Goal: Check status: Check status

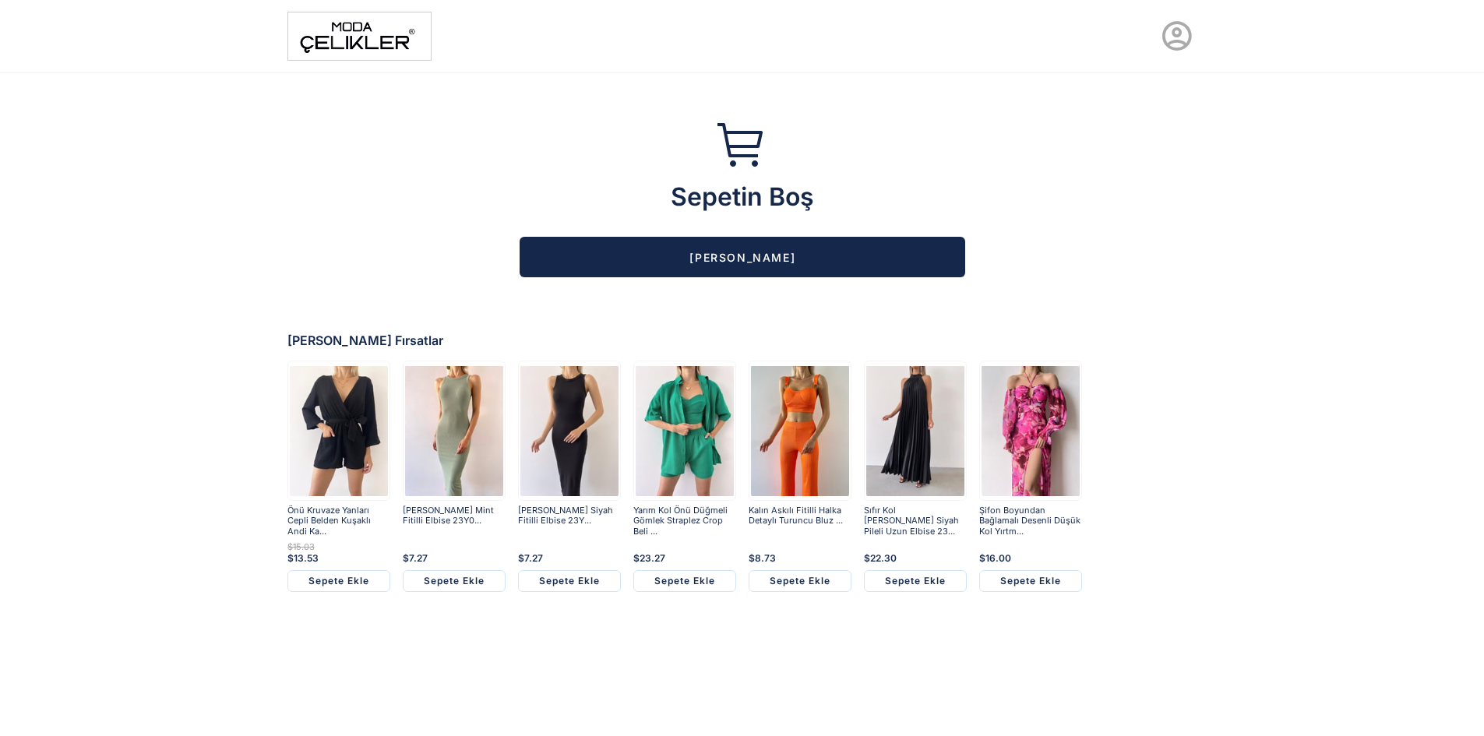
click at [1169, 32] on icon at bounding box center [1176, 36] width 35 height 35
click at [358, 20] on img at bounding box center [359, 36] width 144 height 49
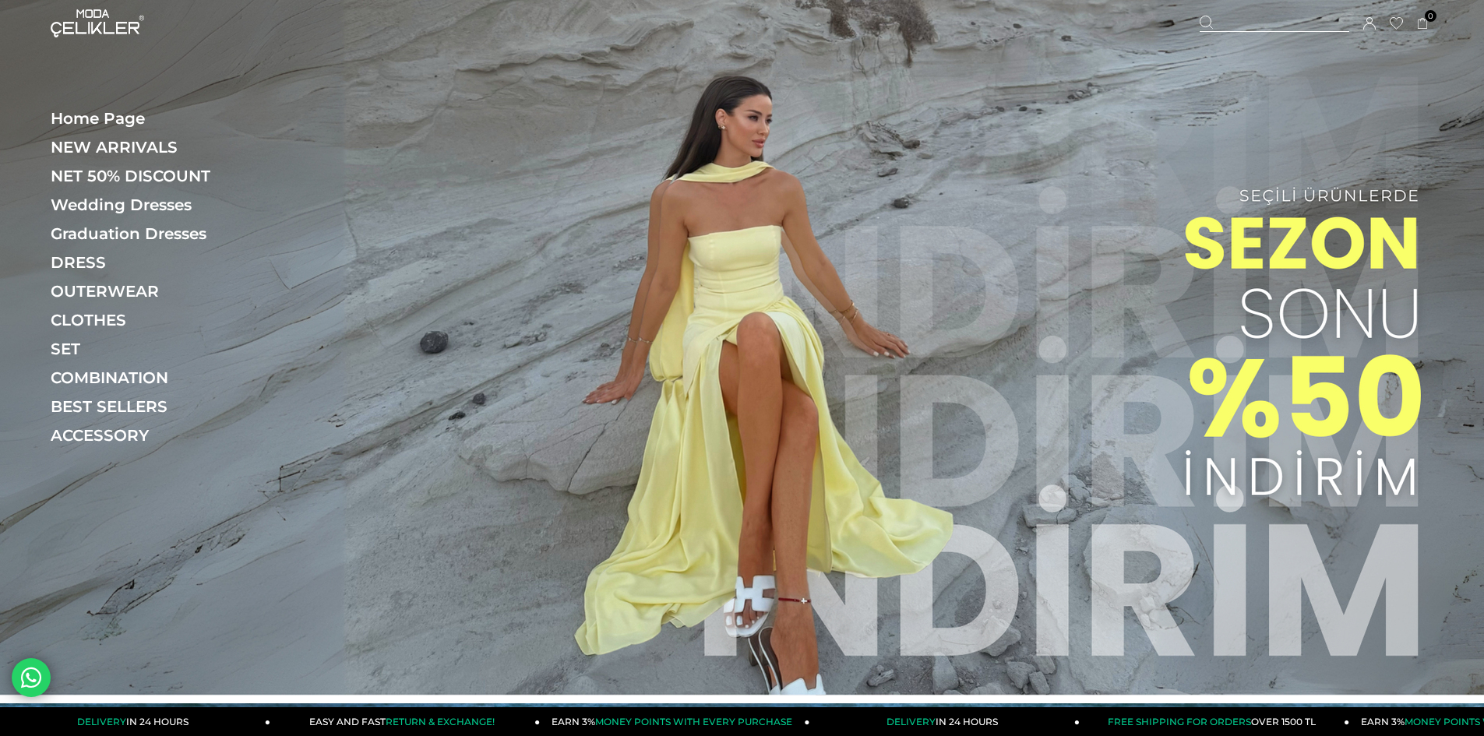
click at [1370, 22] on icon at bounding box center [1369, 23] width 12 height 12
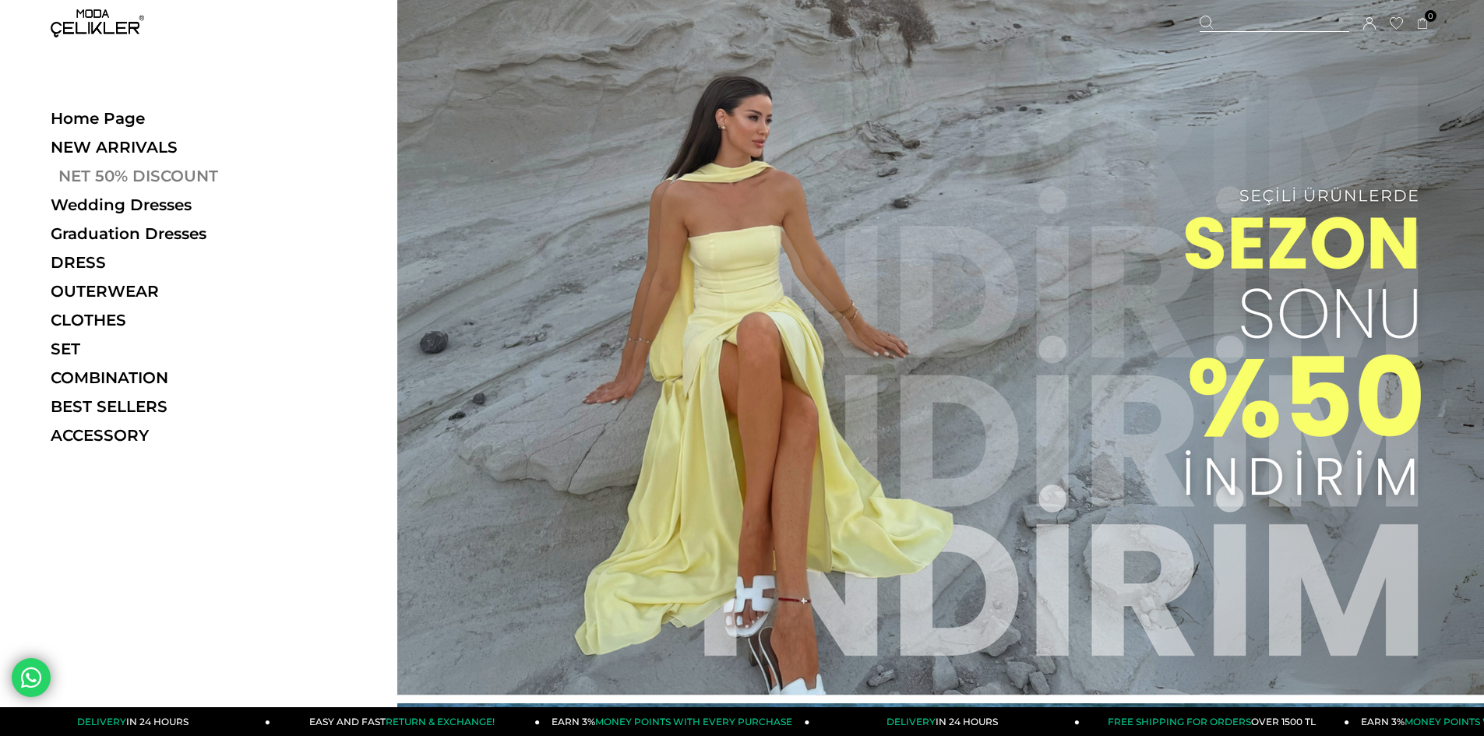
click at [121, 174] on font "NET 50% DISCOUNT" at bounding box center [138, 176] width 160 height 19
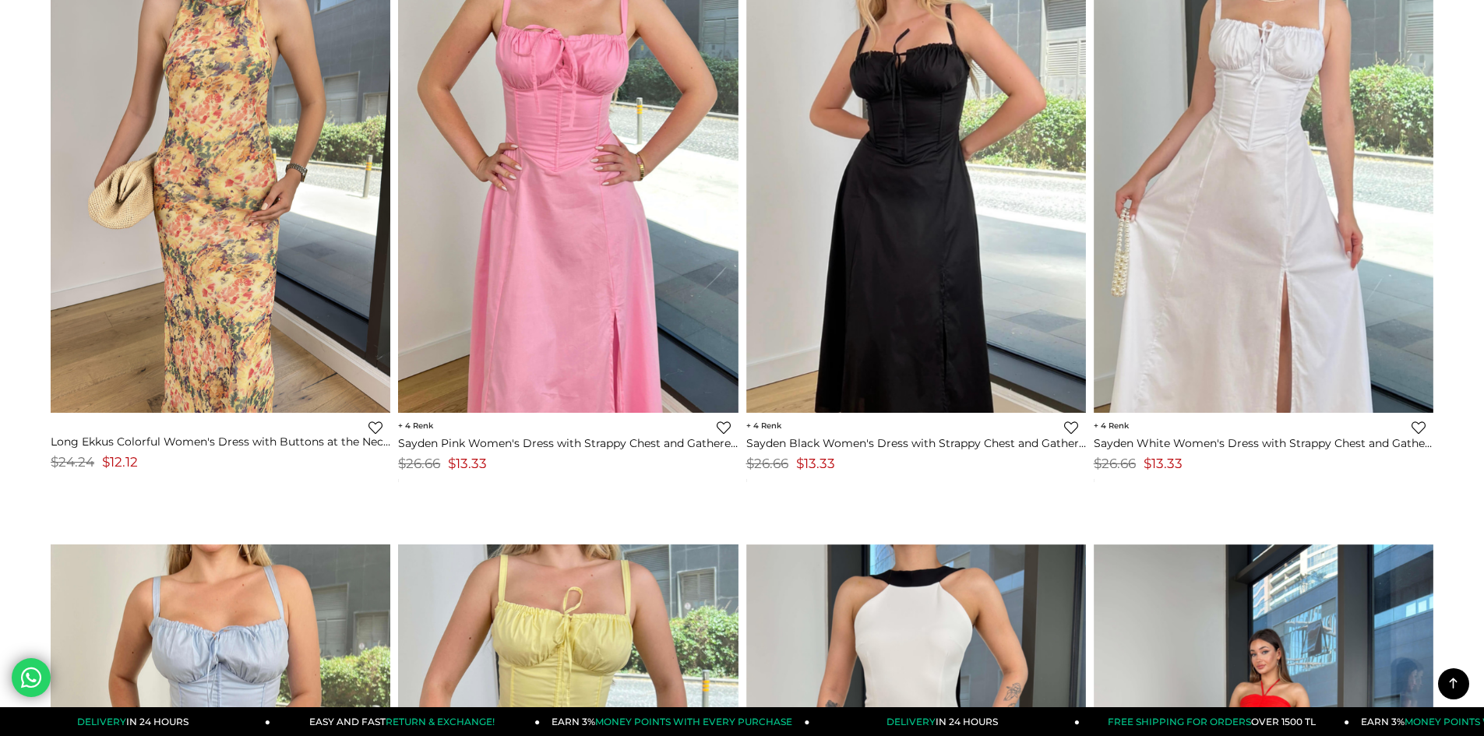
scroll to position [111, 0]
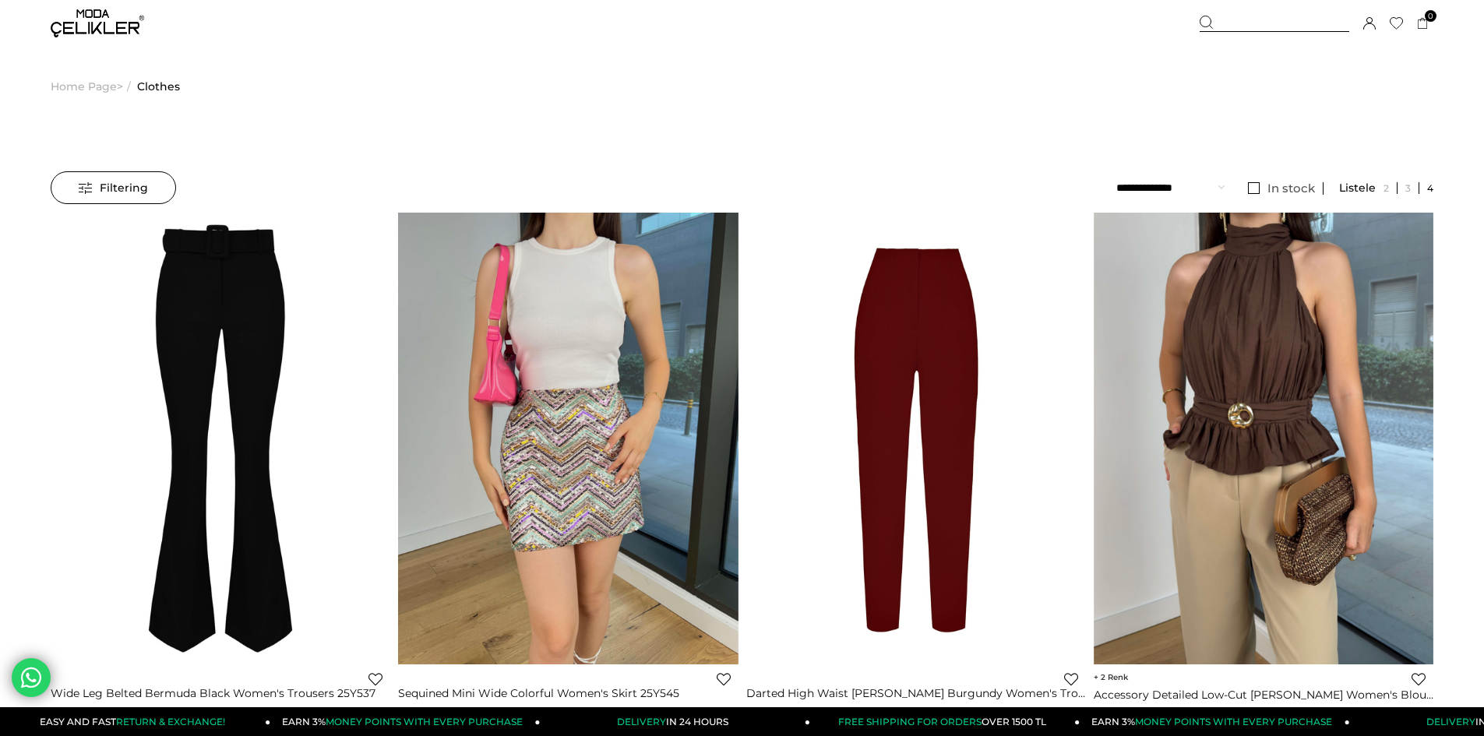
click at [1021, 11] on div "Menü Üye Girişi Üye Ol Hesabım Çıkış Yap Sepetim Favorilerim Yardım Sepetim 0 Ü…" at bounding box center [742, 23] width 1382 height 47
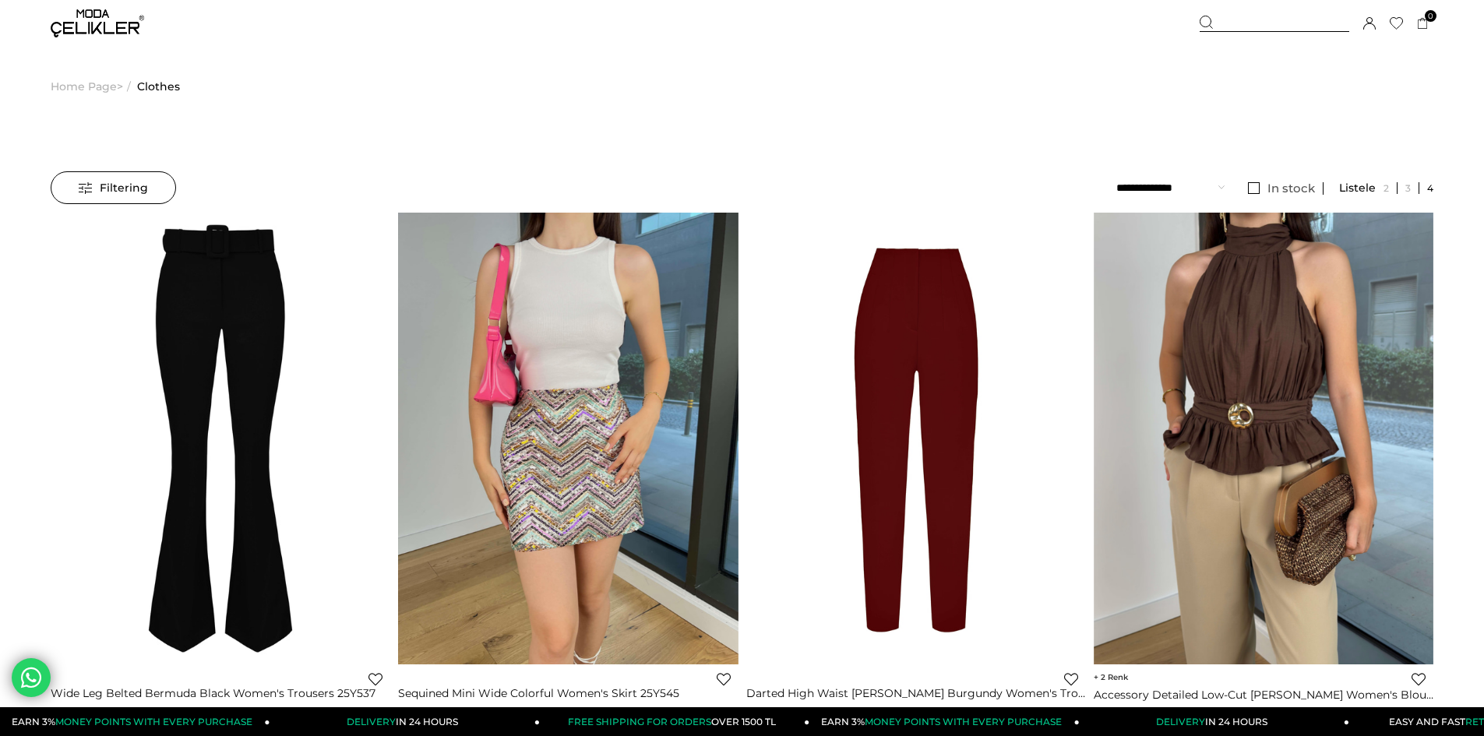
drag, startPoint x: 1471, startPoint y: 0, endPoint x: 1246, endPoint y: 101, distance: 246.8
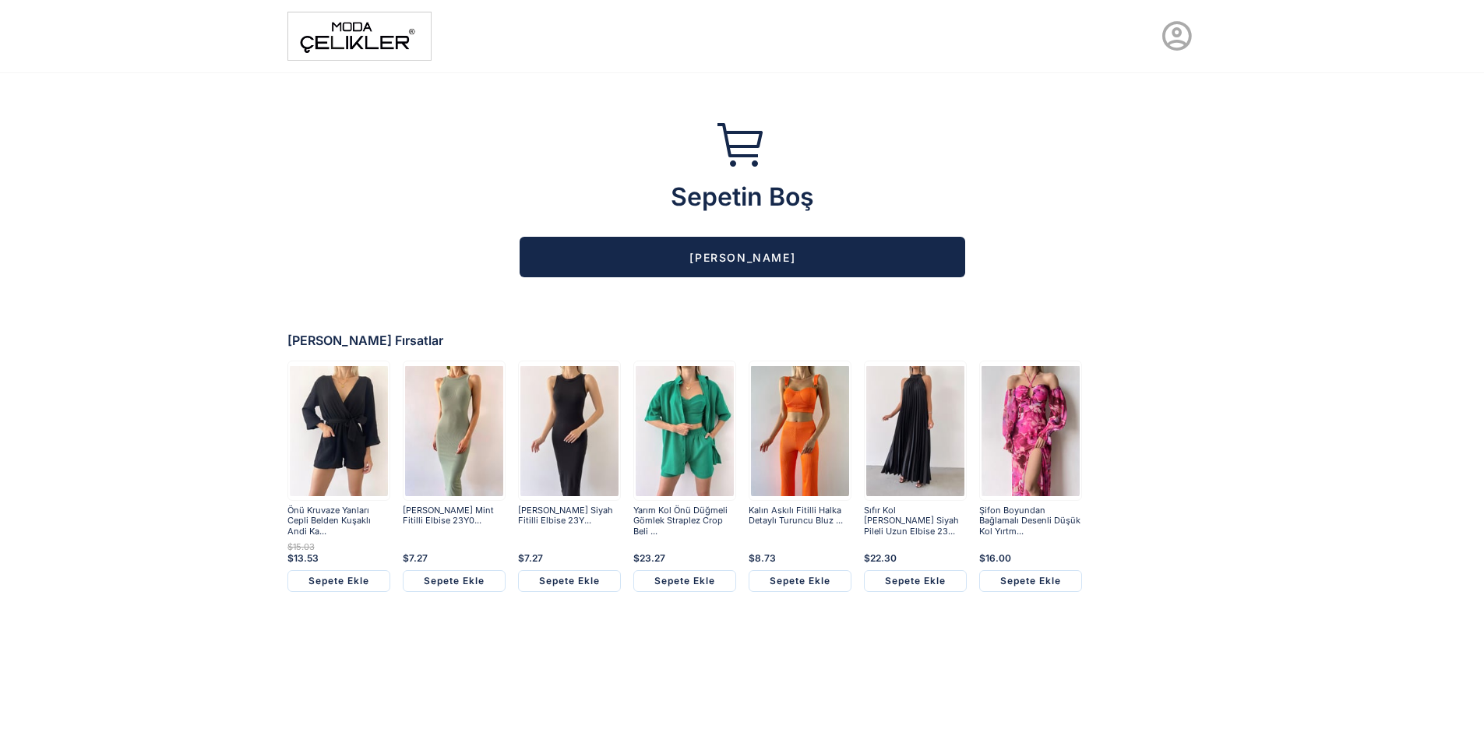
click at [1186, 43] on icon at bounding box center [1176, 36] width 35 height 35
click at [1116, 138] on link "Hesabım" at bounding box center [1131, 130] width 146 height 25
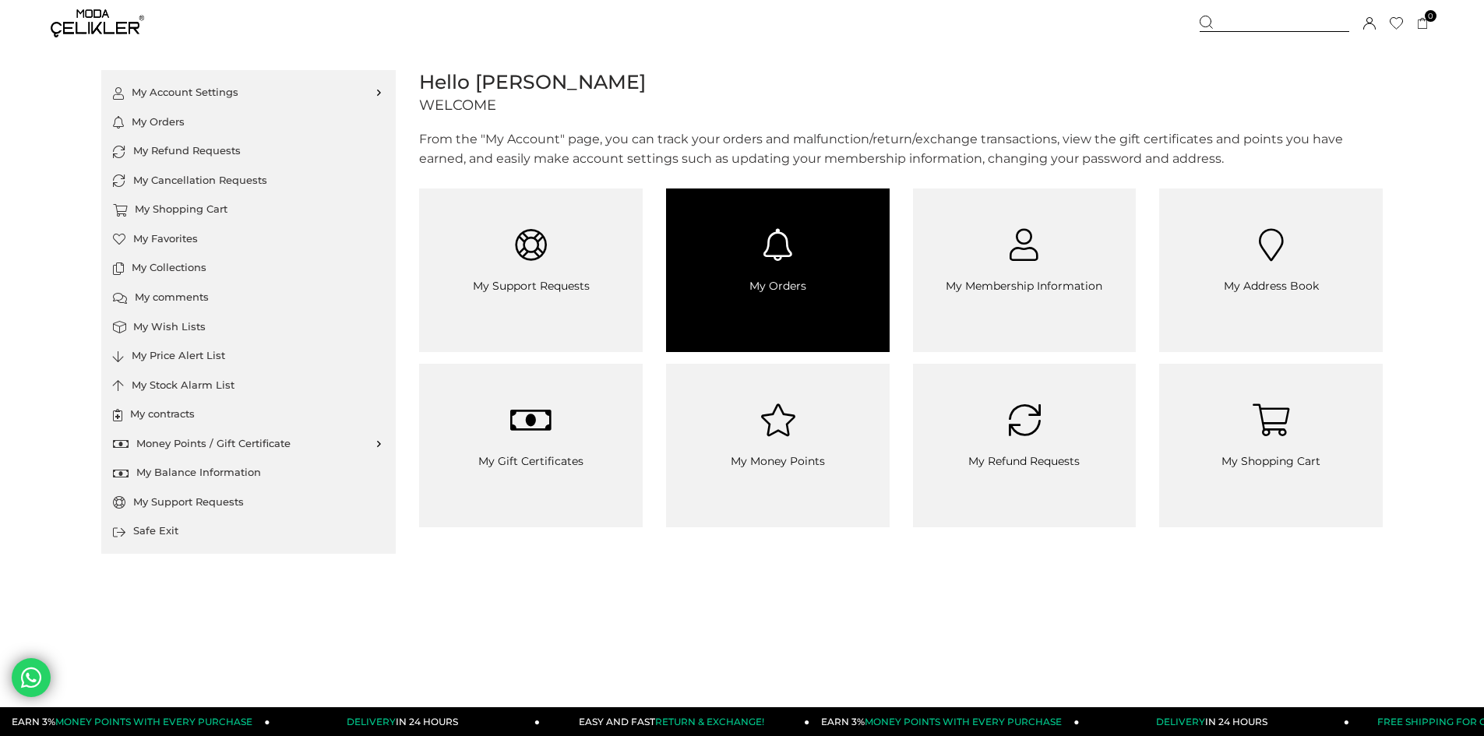
click at [745, 269] on link "My Orders" at bounding box center [778, 270] width 224 height 164
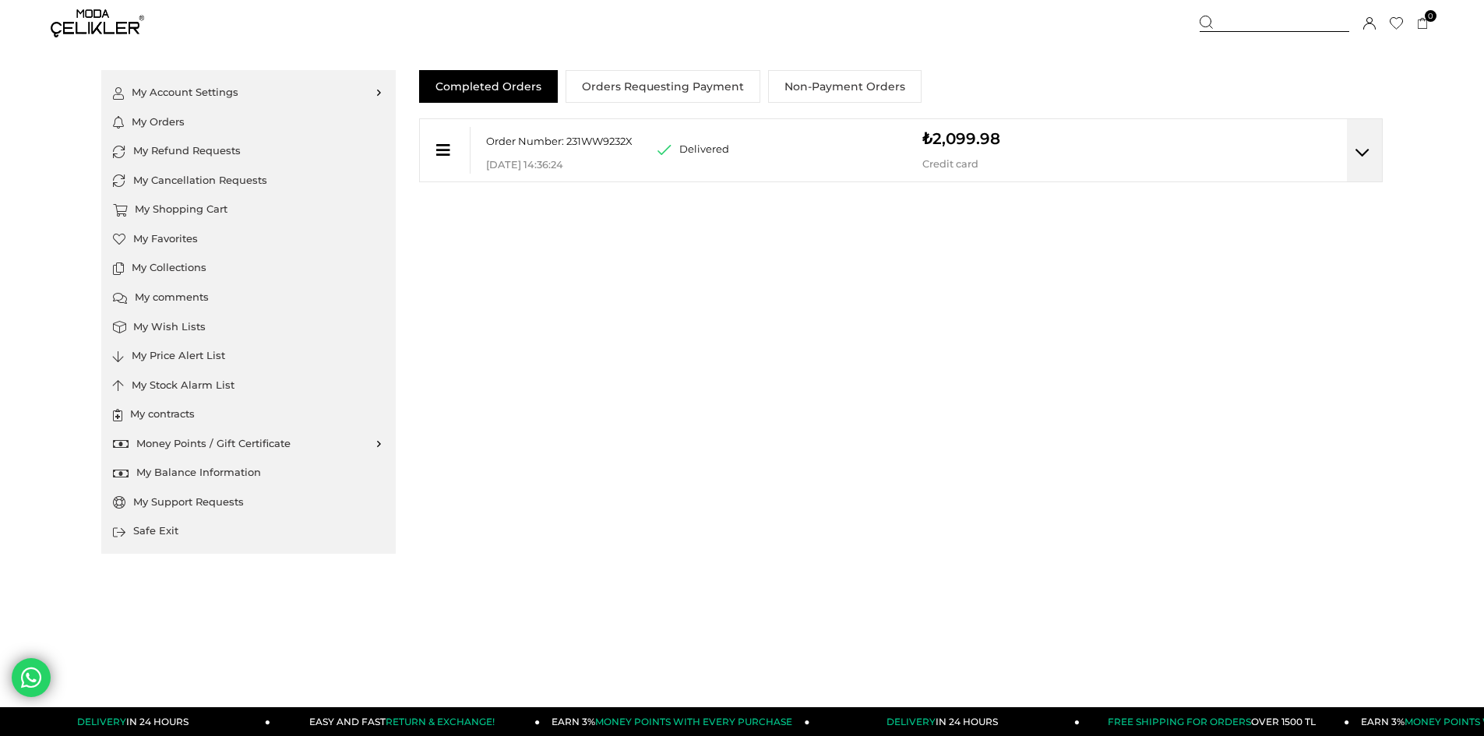
click at [801, 140] on div "Delivered (Partial Cancellation/Refund Made) (Cancellation/Refund Made)" at bounding box center [789, 138] width 265 height 39
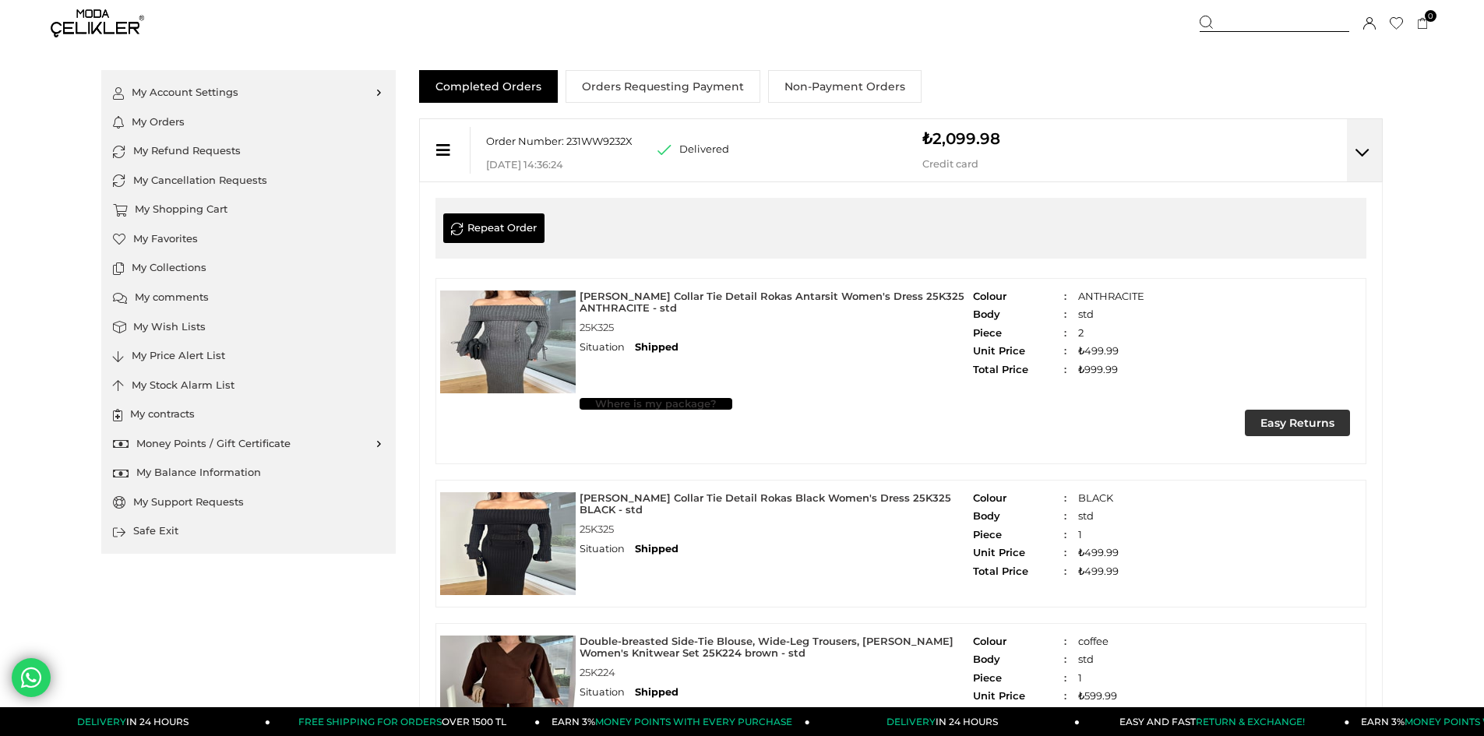
click at [710, 398] on font "Where is my package?" at bounding box center [655, 403] width 121 height 12
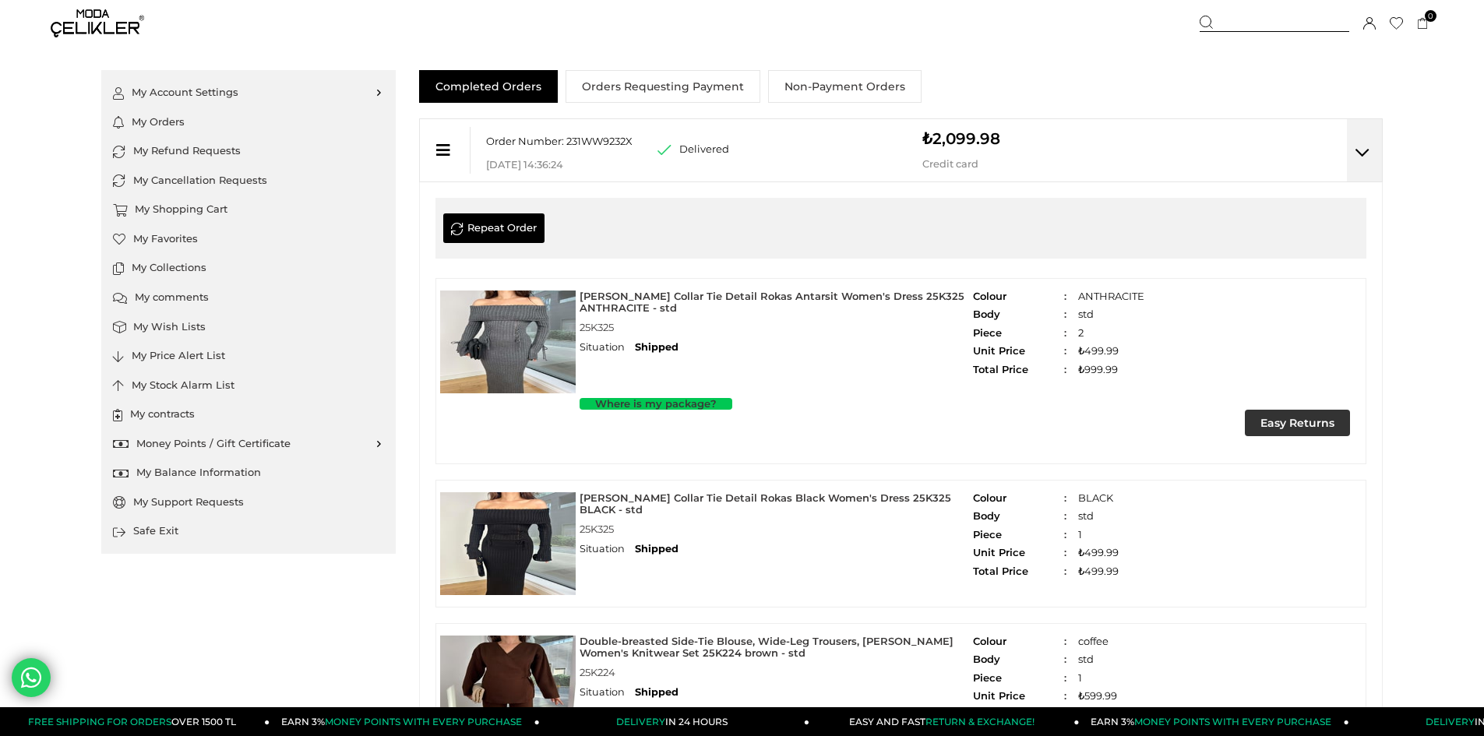
click at [1255, 138] on div "Order Number: 231WW9232X Store Delivery Code: 26-08-2025 14:36:24 Delivered (Pa…" at bounding box center [900, 150] width 963 height 64
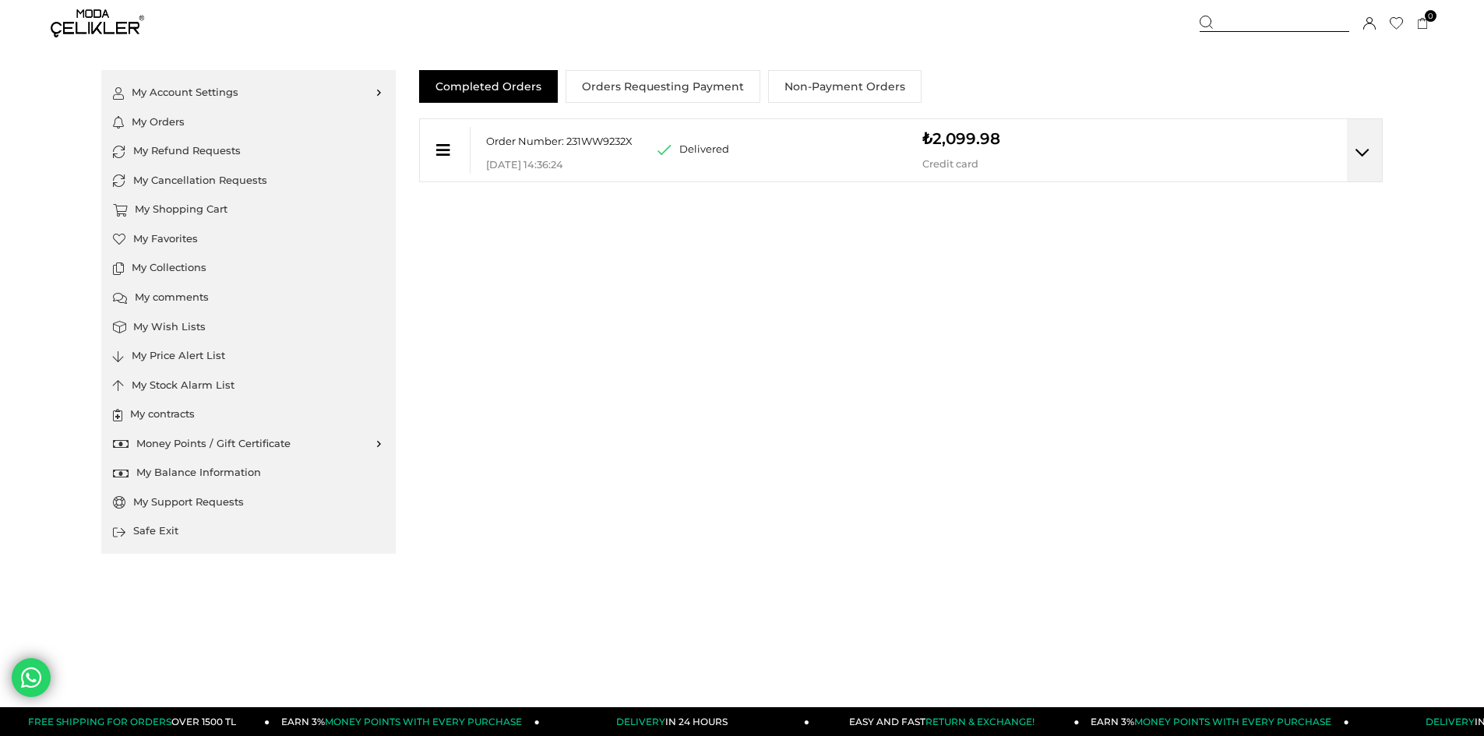
click at [1255, 138] on div "Order Number: 231WW9232X Store Delivery Code: 26-08-2025 14:36:24 Delivered (Pa…" at bounding box center [900, 150] width 963 height 64
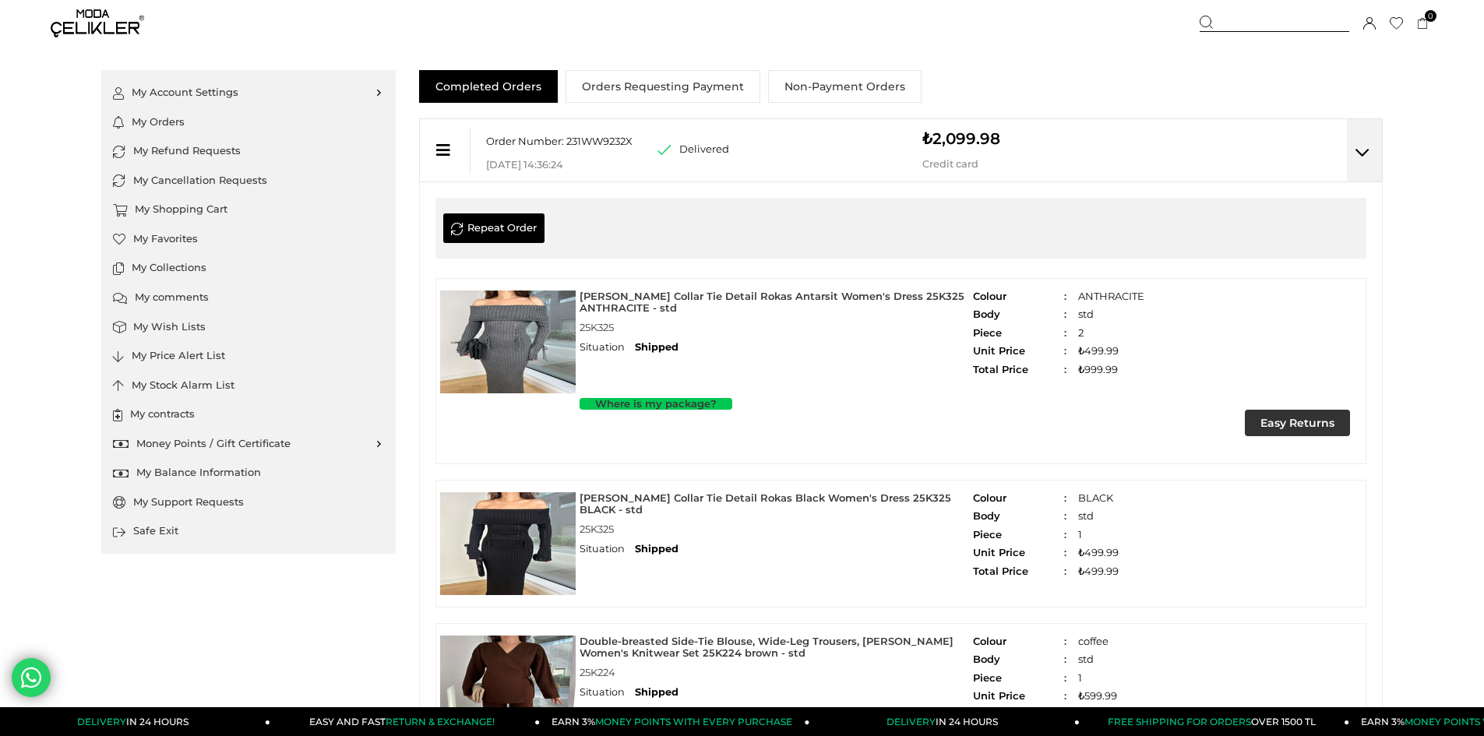
click at [1190, 262] on div "Madonna Collar Tie Detail Rokas Antarsit Women's Dress 25K325 ANTHRACITE - std …" at bounding box center [900, 232] width 931 height 69
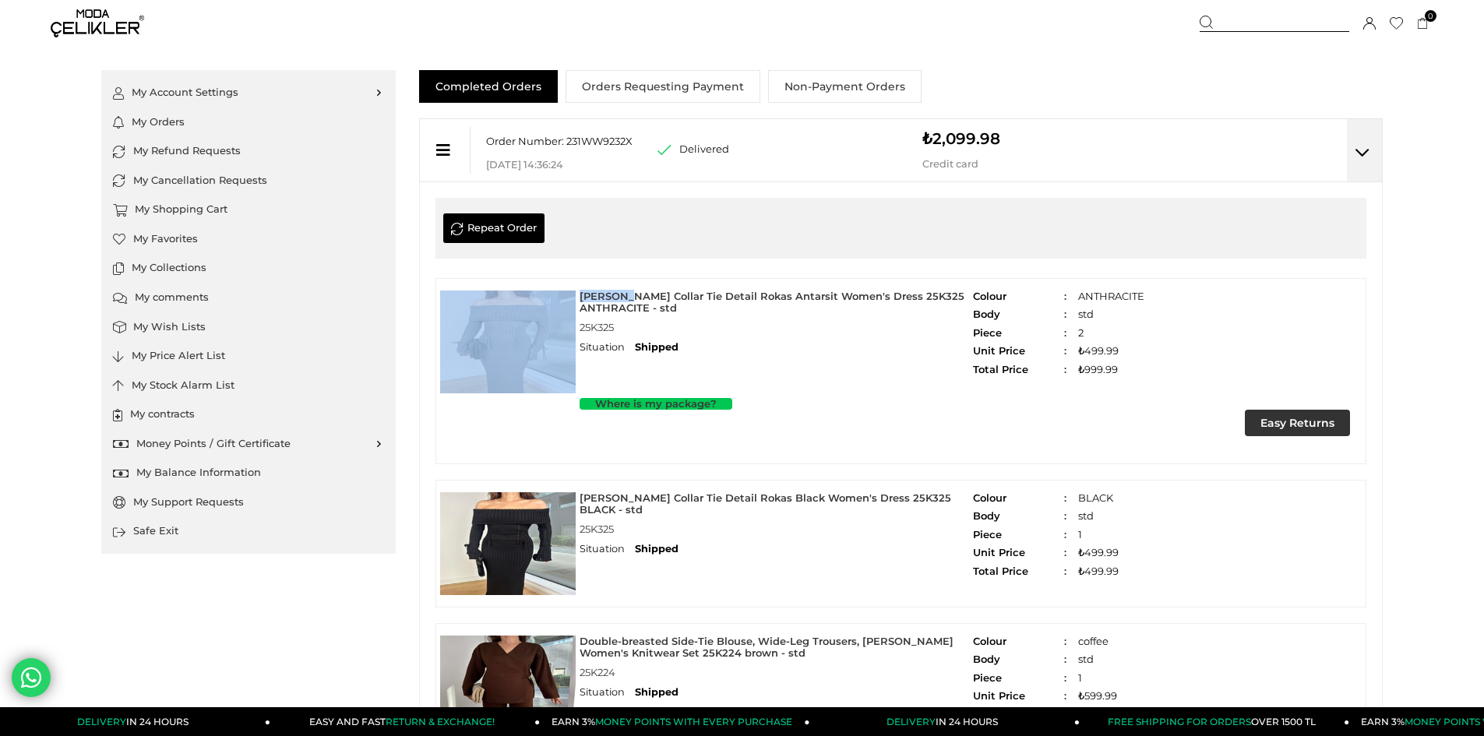
click at [1190, 262] on div "Madonna Collar Tie Detail Rokas Antarsit Women's Dress 25K325 ANTHRACITE - std …" at bounding box center [900, 232] width 931 height 69
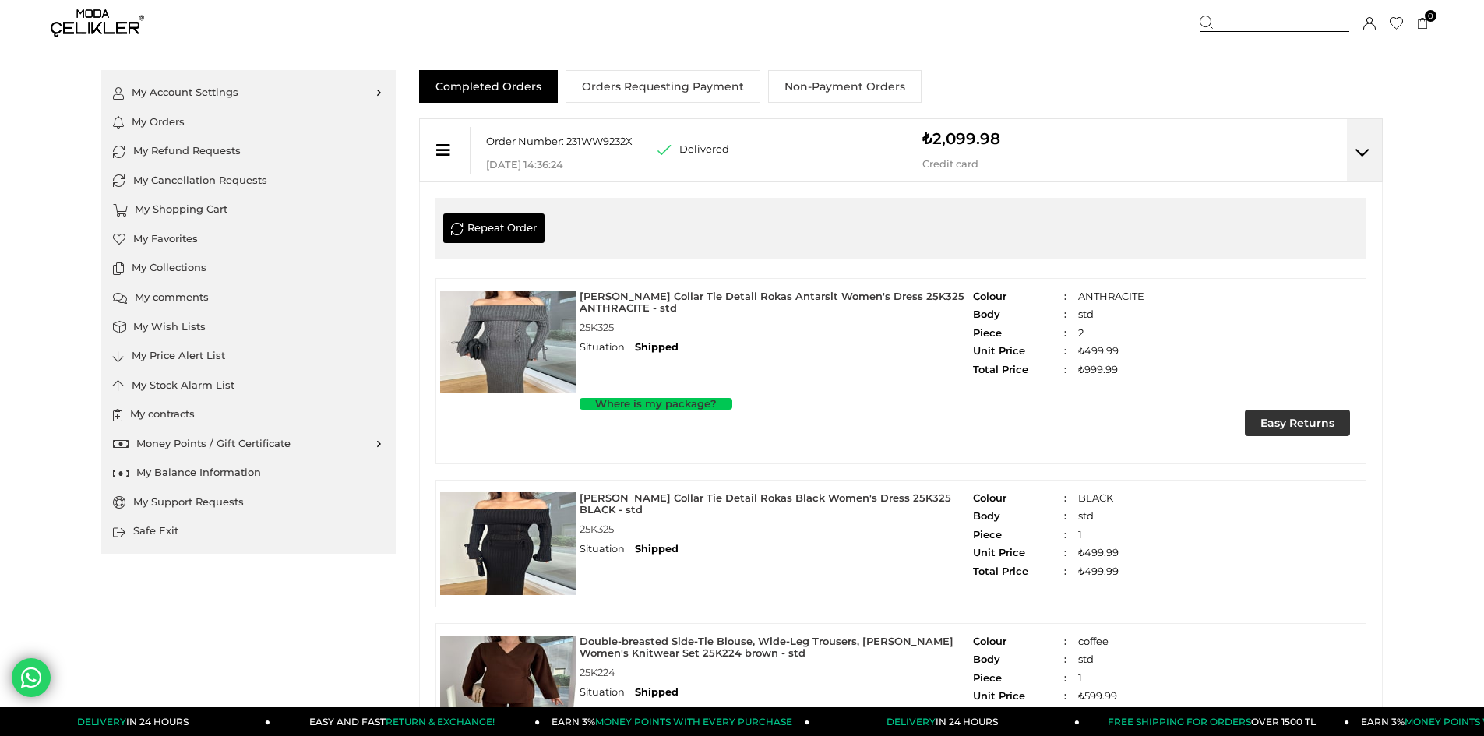
click at [1190, 262] on div "Madonna Collar Tie Detail Rokas Antarsit Women's Dress 25K325 ANTHRACITE - std …" at bounding box center [900, 232] width 931 height 69
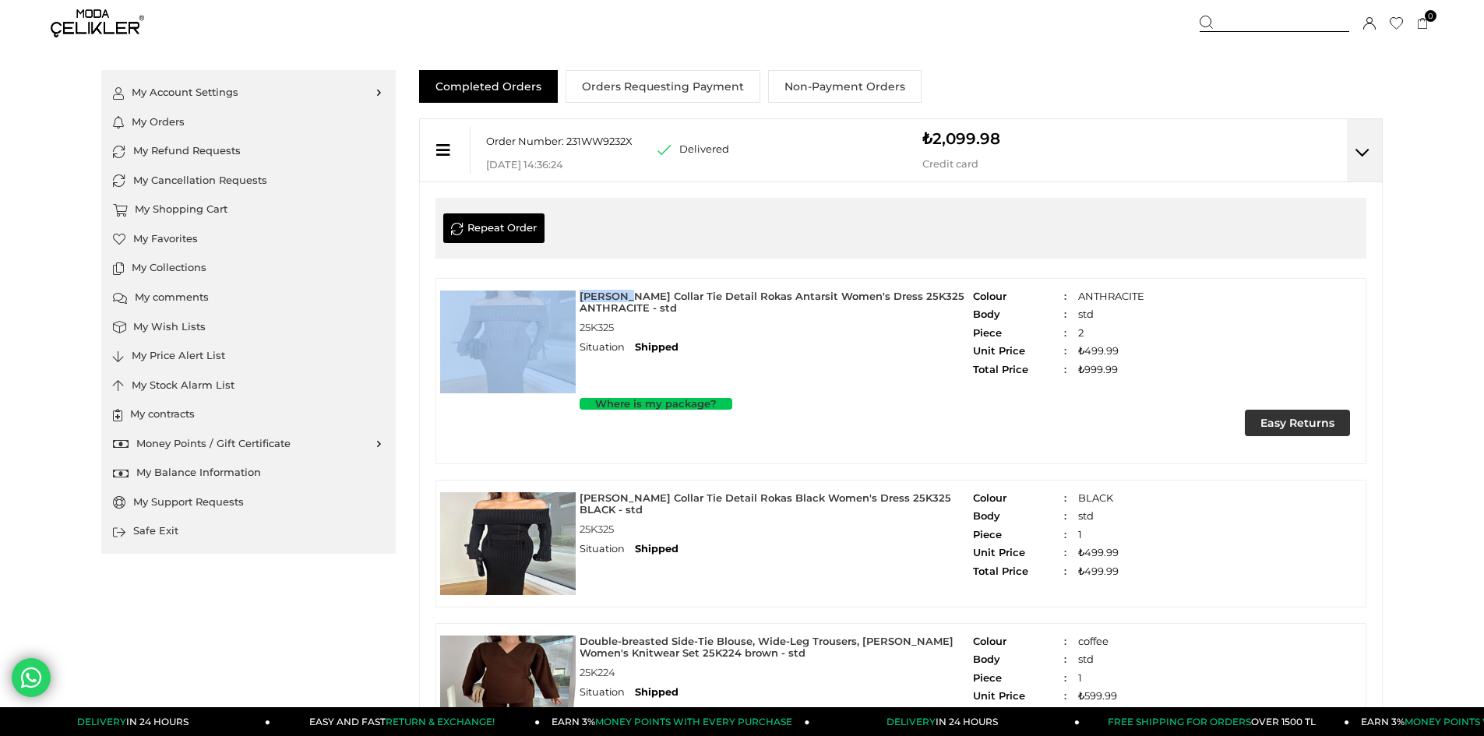
click at [1190, 262] on div "Madonna Collar Tie Detail Rokas Antarsit Women's Dress 25K325 ANTHRACITE - std …" at bounding box center [900, 232] width 931 height 69
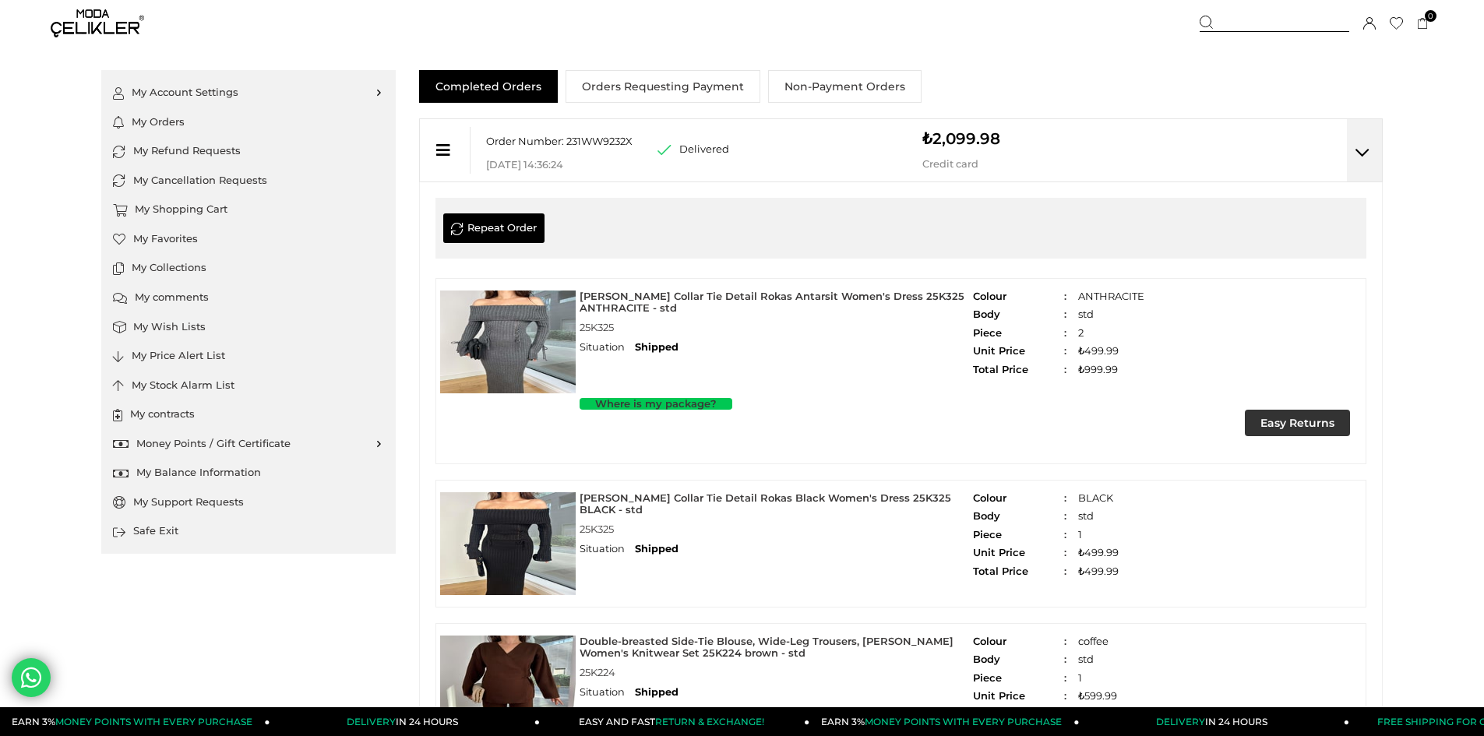
click at [82, 17] on img at bounding box center [97, 23] width 93 height 28
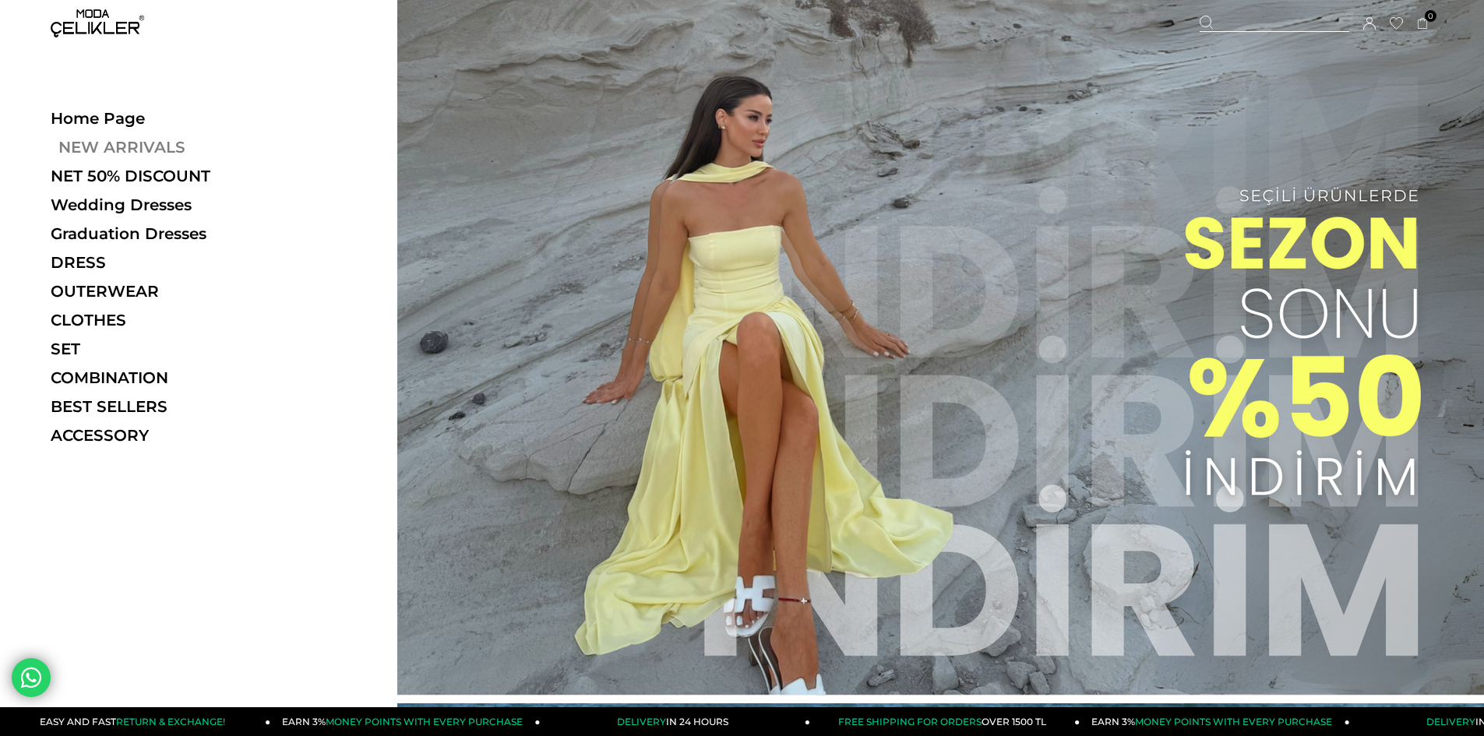
click at [141, 143] on font "NEW ARRIVALS" at bounding box center [121, 147] width 127 height 19
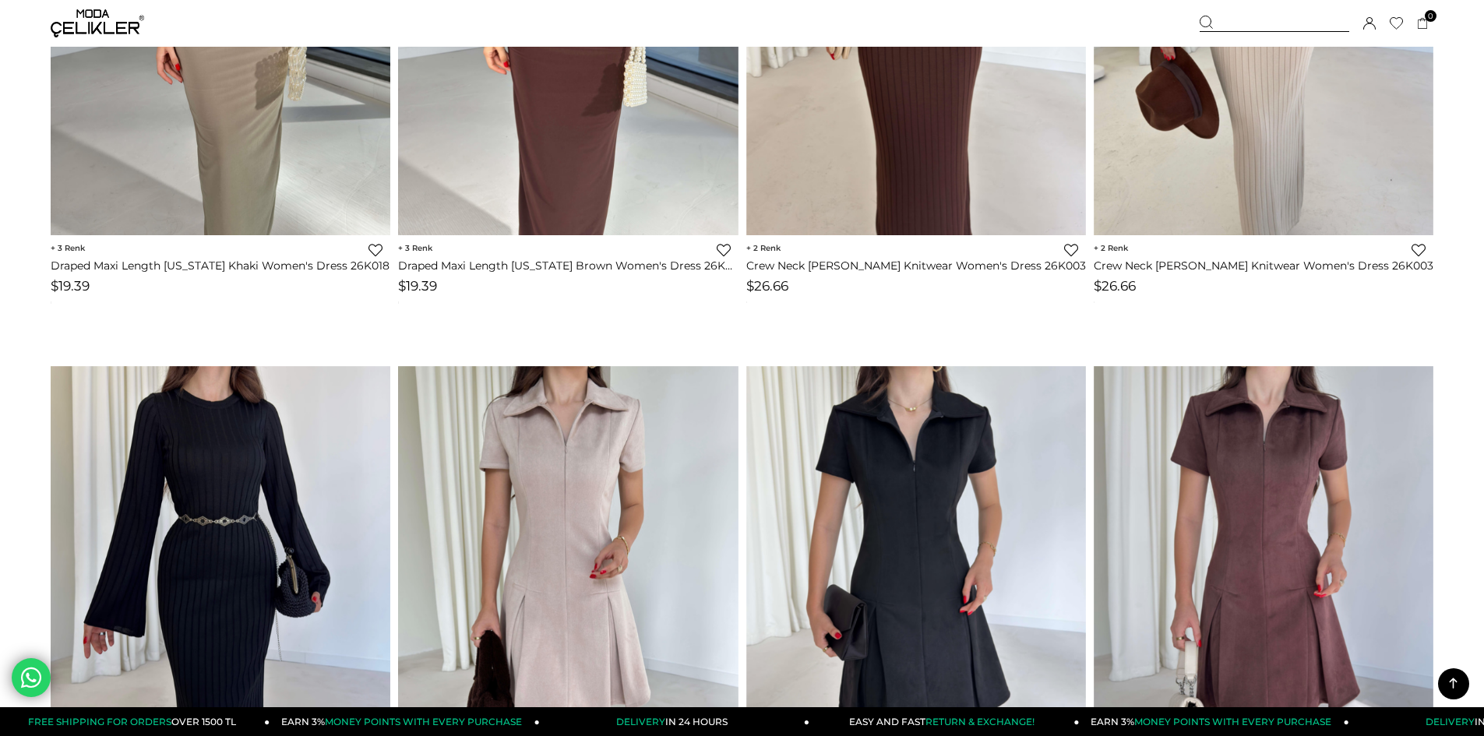
scroll to position [3932, 0]
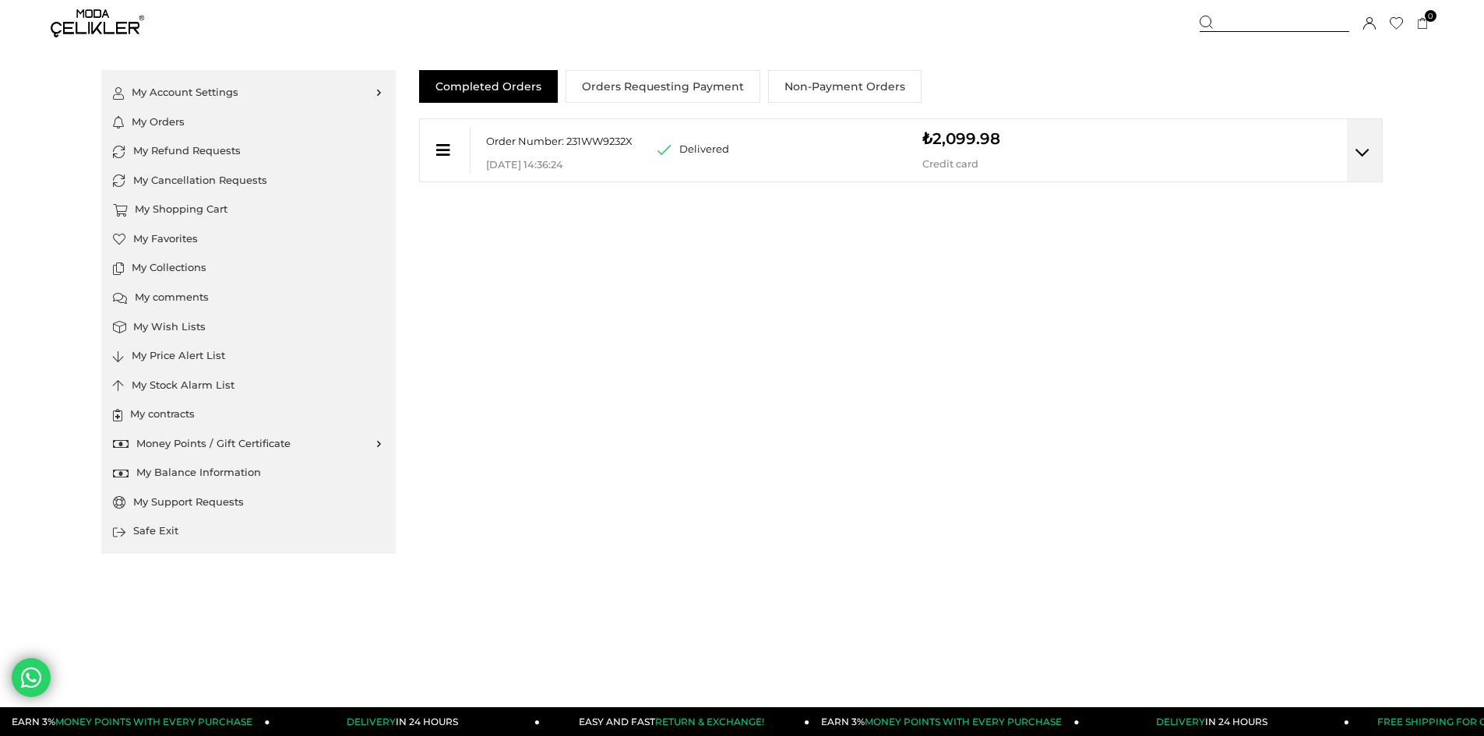
drag, startPoint x: 0, startPoint y: 0, endPoint x: 556, endPoint y: 160, distance: 578.8
click at [556, 160] on font "[DATE] 14:36:24" at bounding box center [524, 165] width 77 height 12
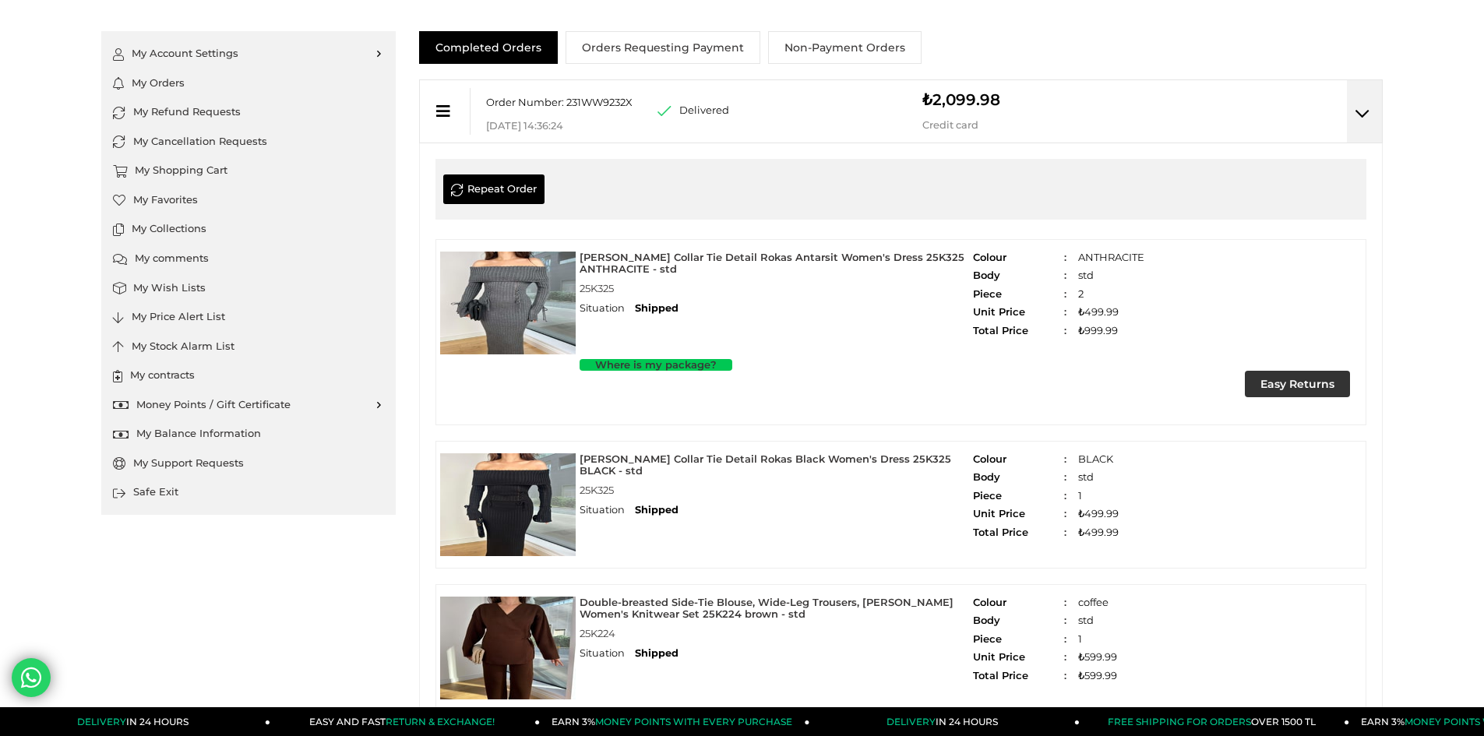
scroll to position [37, 0]
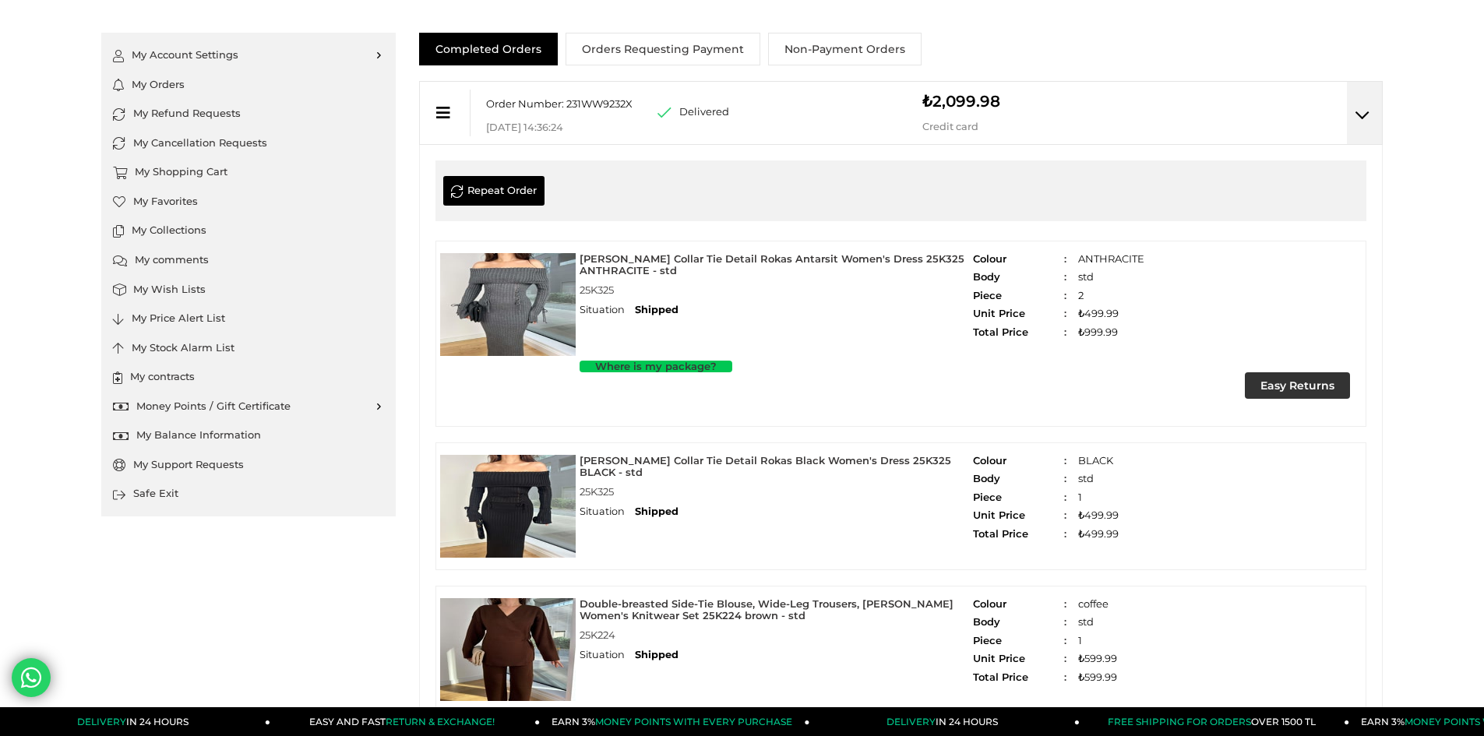
click at [1009, 93] on div "₺2,099.98 Credit card" at bounding box center [988, 107] width 132 height 51
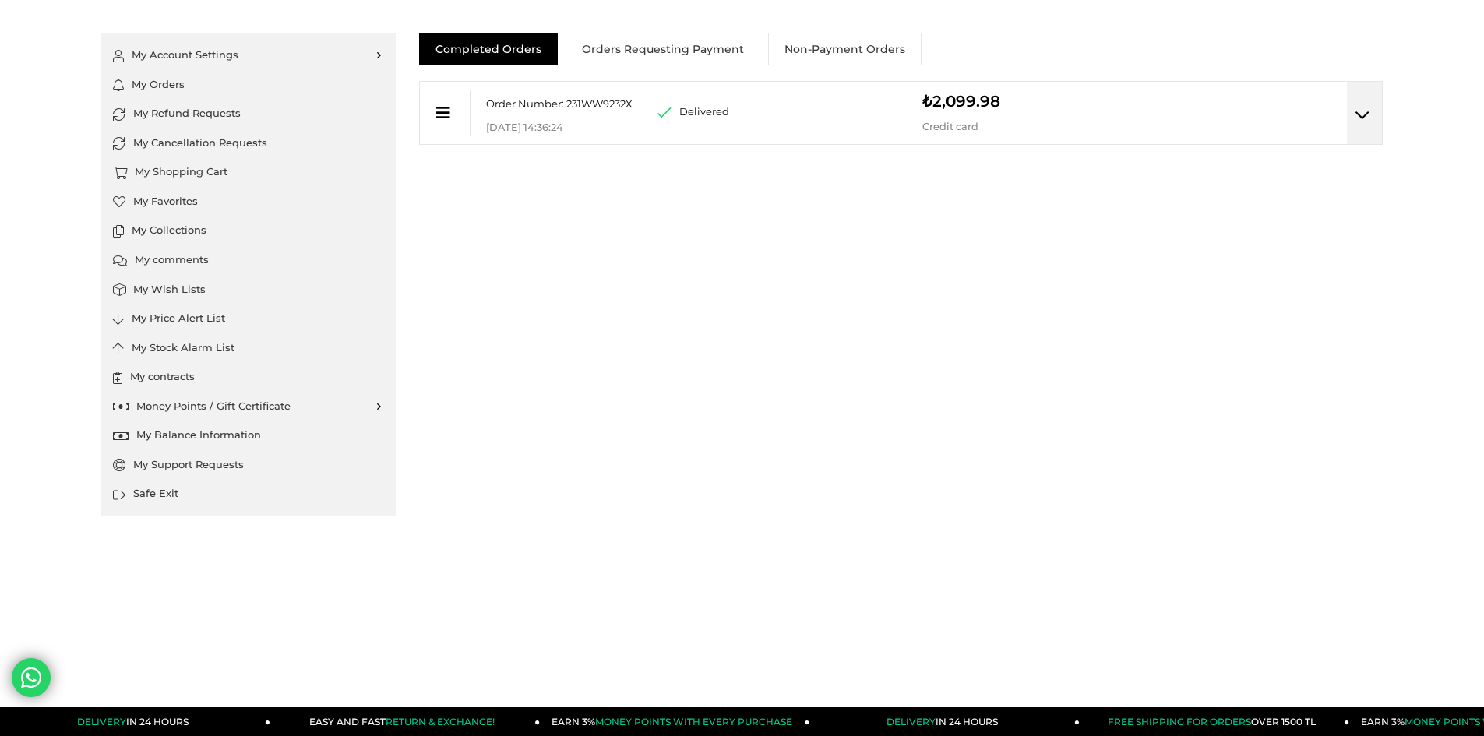
click at [1009, 93] on div "₺2,099.98 Credit card" at bounding box center [988, 107] width 132 height 51
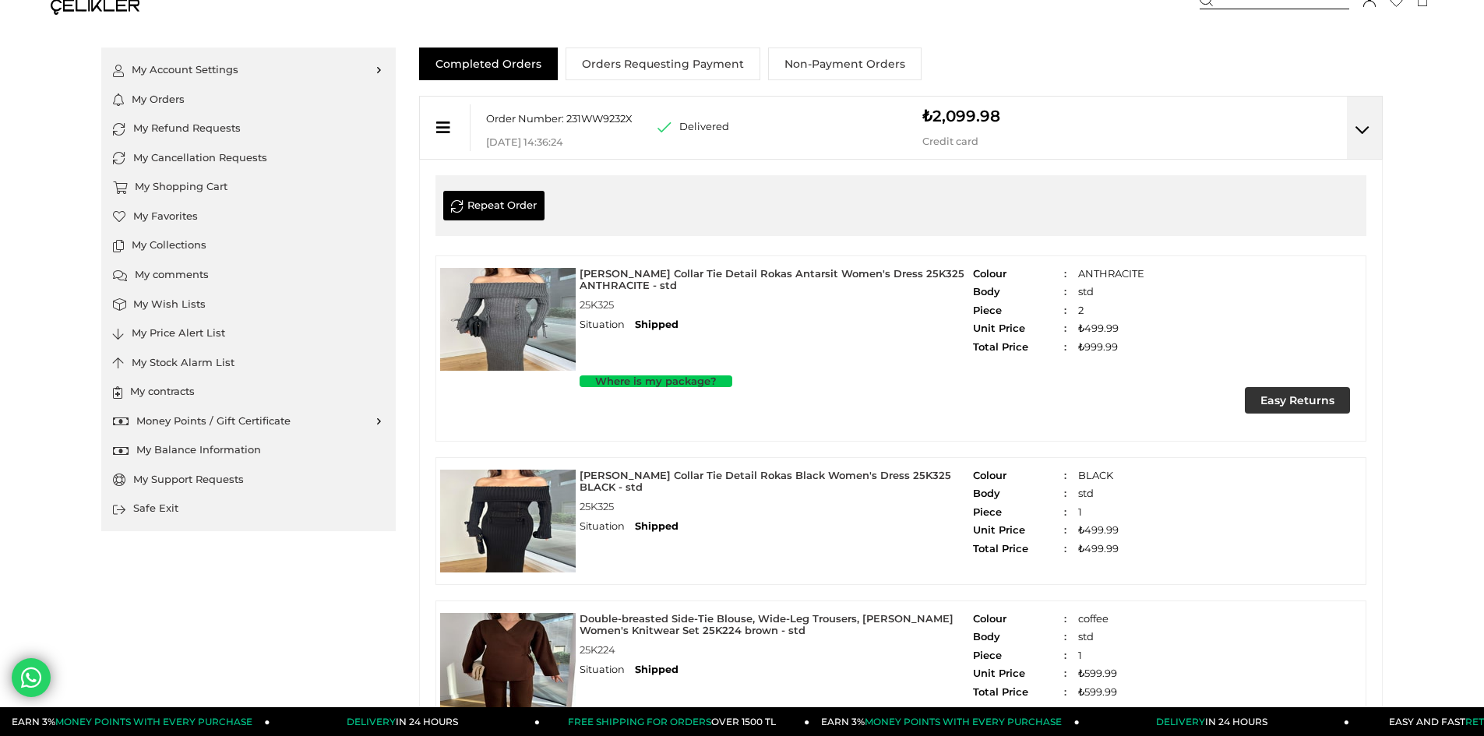
scroll to position [22, 0]
click at [1367, 130] on icon at bounding box center [1362, 131] width 14 height 16
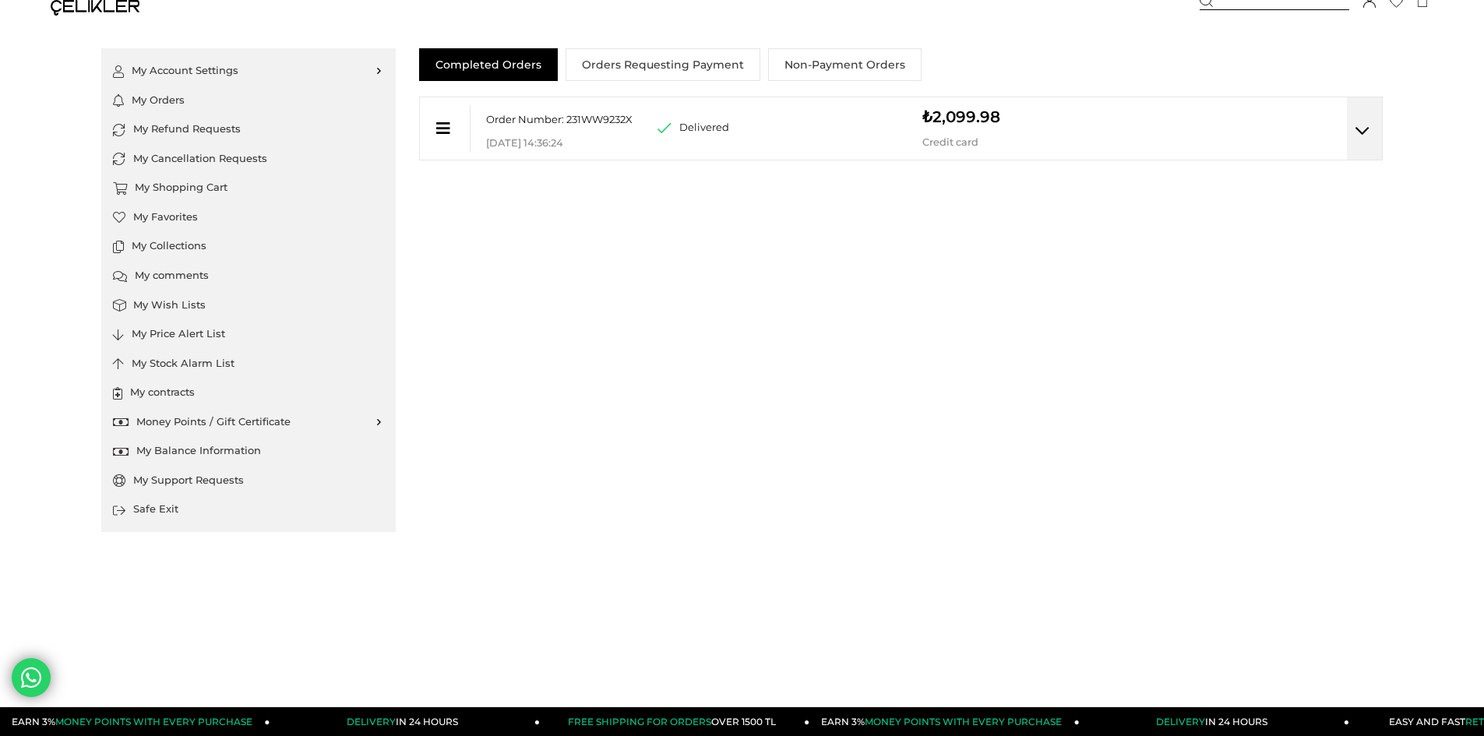
click at [1367, 130] on icon at bounding box center [1362, 131] width 14 height 16
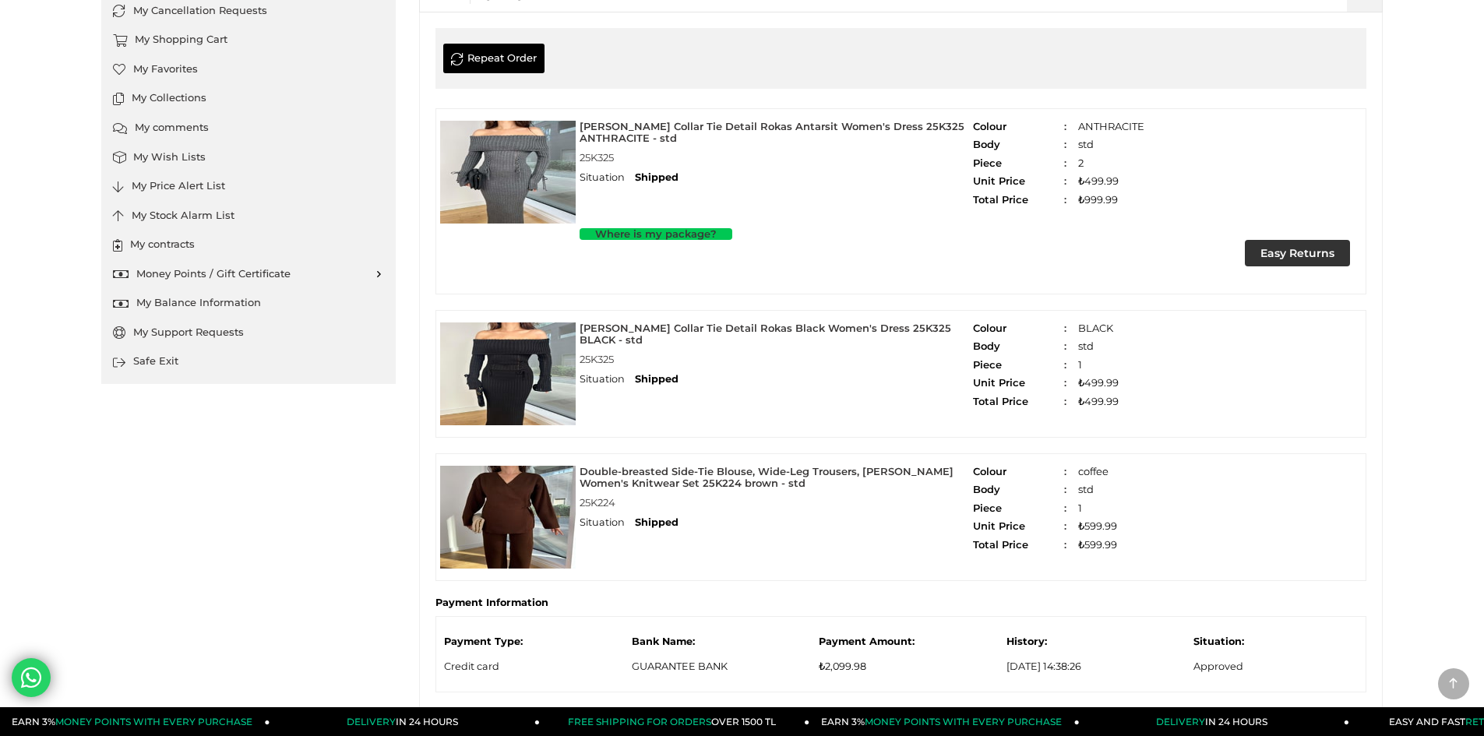
scroll to position [182, 0]
